Goal: Information Seeking & Learning: Learn about a topic

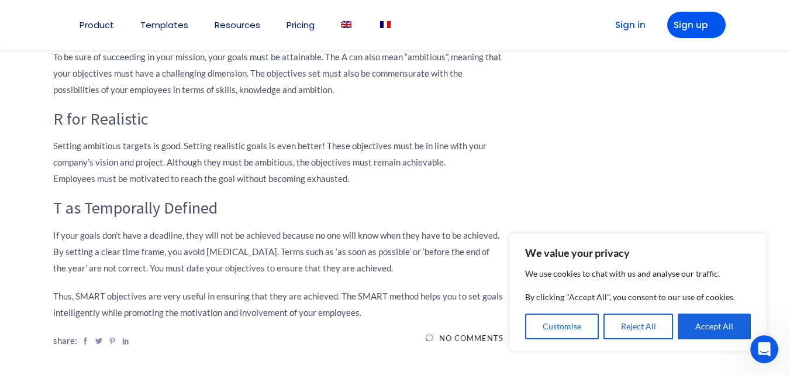
scroll to position [1123, 0]
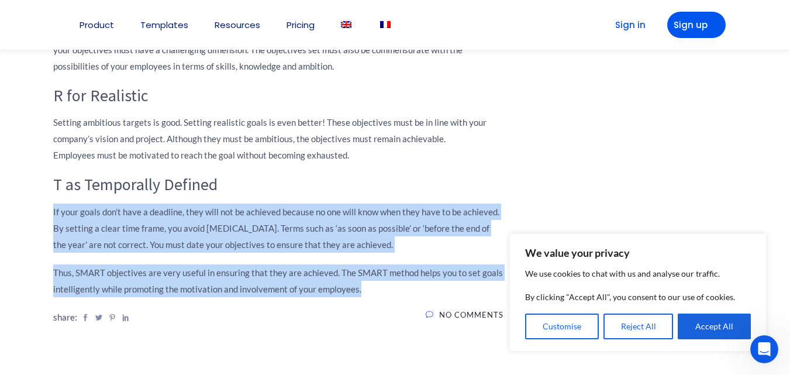
drag, startPoint x: 54, startPoint y: 212, endPoint x: 374, endPoint y: 285, distance: 328.8
copy div "If your goals don’t have a deadline, they will not be achieved because no one w…"
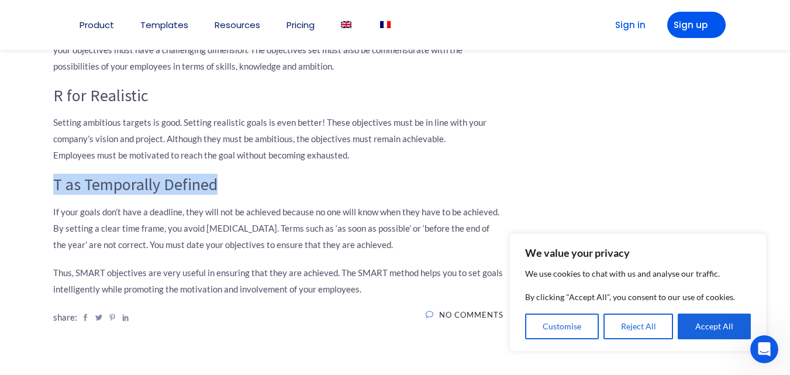
drag, startPoint x: 56, startPoint y: 184, endPoint x: 222, endPoint y: 175, distance: 166.8
click at [222, 175] on h3 "T as Temporally Defined" at bounding box center [278, 185] width 450 height 20
copy h3 "T as Temporally Defined"
drag, startPoint x: 55, startPoint y: 94, endPoint x: 361, endPoint y: 154, distance: 311.7
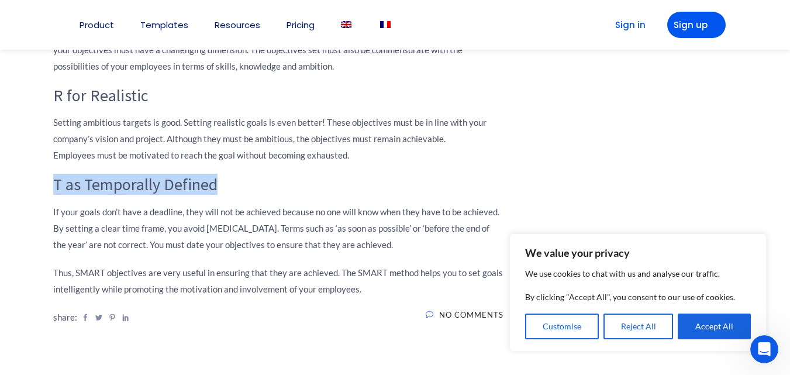
copy div "R for Realistic Setting ambitious targets is good. Setting realistic goals is e…"
click at [172, 96] on h3 "R for Realistic" at bounding box center [278, 96] width 450 height 20
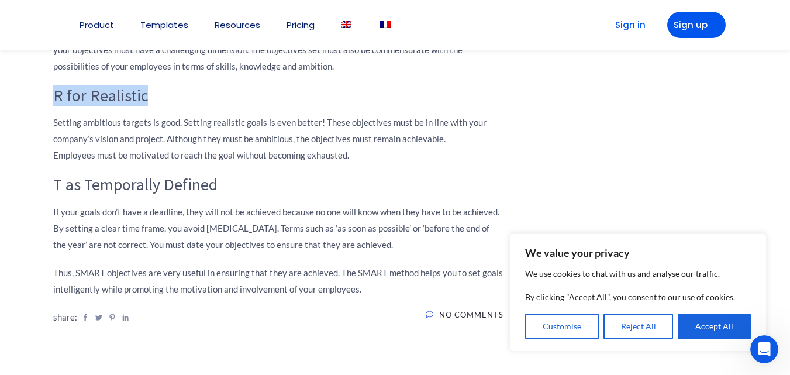
drag, startPoint x: 54, startPoint y: 96, endPoint x: 149, endPoint y: 94, distance: 94.2
click at [149, 94] on h3 "R for Realistic" at bounding box center [278, 96] width 450 height 20
copy h3 "R for Realistic"
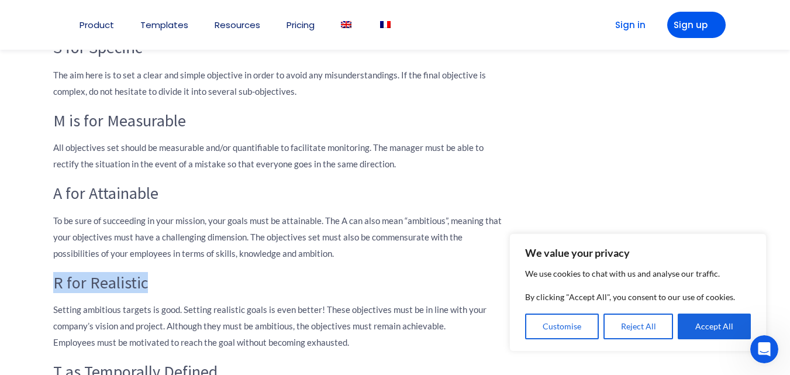
scroll to position [927, 0]
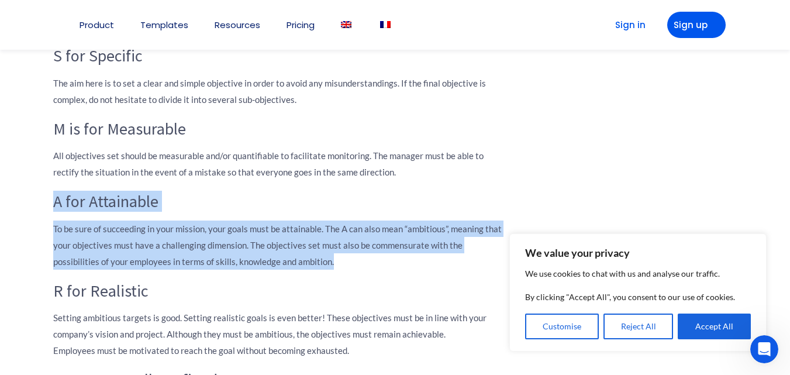
drag, startPoint x: 56, startPoint y: 202, endPoint x: 364, endPoint y: 257, distance: 313.1
click at [364, 257] on div "The SMART method: 5 letters to set specific objectives In order to achieve a go…" at bounding box center [278, 88] width 450 height 886
copy div "A for Attainable To be sure of succeeding in your mission, your goals must be a…"
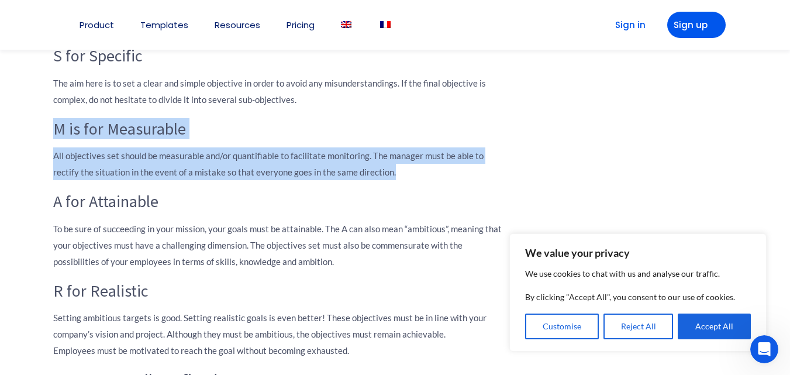
drag, startPoint x: 55, startPoint y: 128, endPoint x: 404, endPoint y: 172, distance: 351.8
click at [404, 172] on div "The SMART method: 5 letters to set specific objectives In order to achieve a go…" at bounding box center [278, 88] width 450 height 886
copy div "M is for Measurable All objectives set should be measurable and/or quantifiable…"
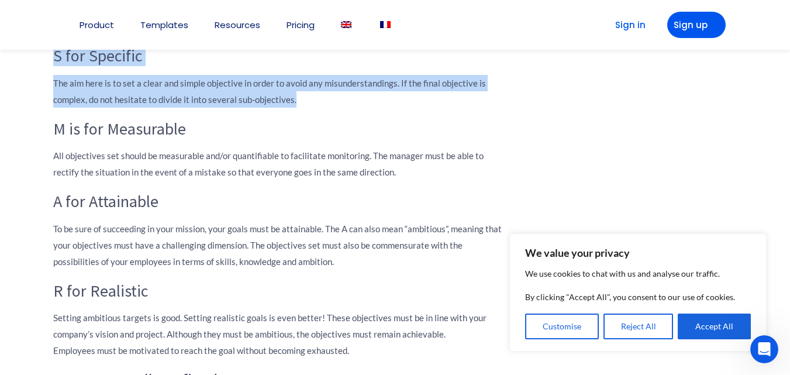
drag, startPoint x: 55, startPoint y: 55, endPoint x: 298, endPoint y: 96, distance: 246.8
click at [298, 96] on div "The SMART method: 5 letters to set specific objectives In order to achieve a go…" at bounding box center [278, 88] width 450 height 886
copy div "S for Specific The aim here is to set a clear and simple objective in order to …"
